Goal: Task Accomplishment & Management: Use online tool/utility

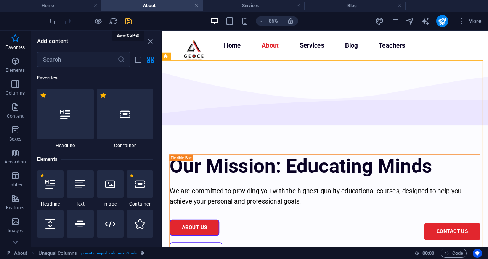
click at [132, 19] on icon "save" at bounding box center [128, 21] width 9 height 9
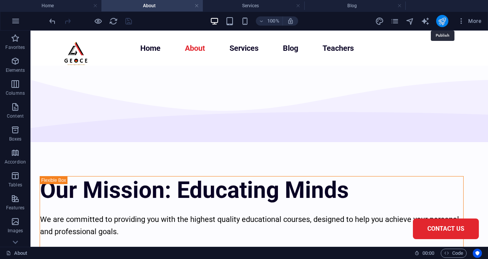
click at [445, 21] on icon "publish" at bounding box center [442, 21] width 9 height 9
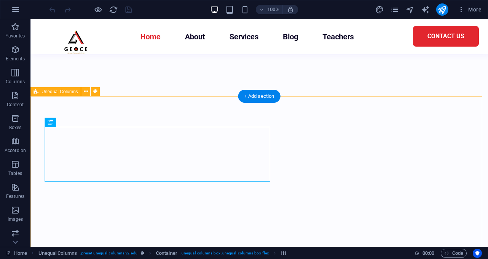
scroll to position [154, 0]
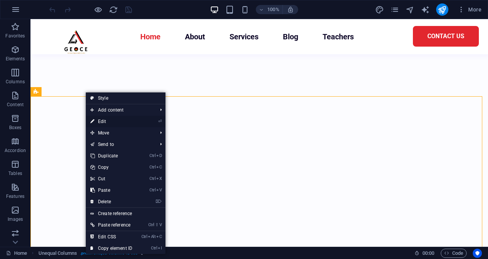
click at [107, 121] on link "⏎ Edit" at bounding box center [111, 121] width 51 height 11
select select "multiple-waves"
select select "em"
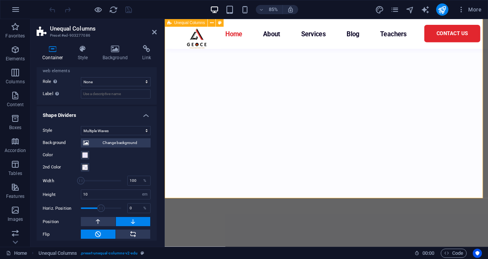
scroll to position [370, 0]
